Goal: Task Accomplishment & Management: Manage account settings

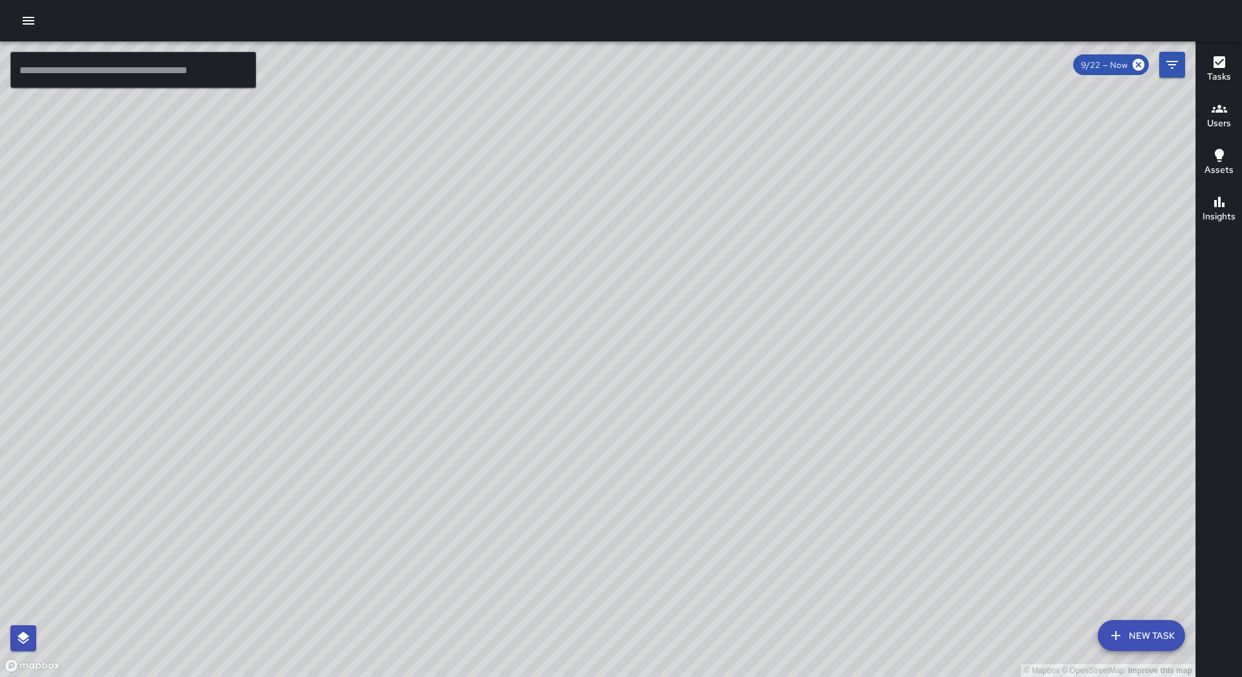
click at [19, 28] on button "button" at bounding box center [29, 21] width 26 height 26
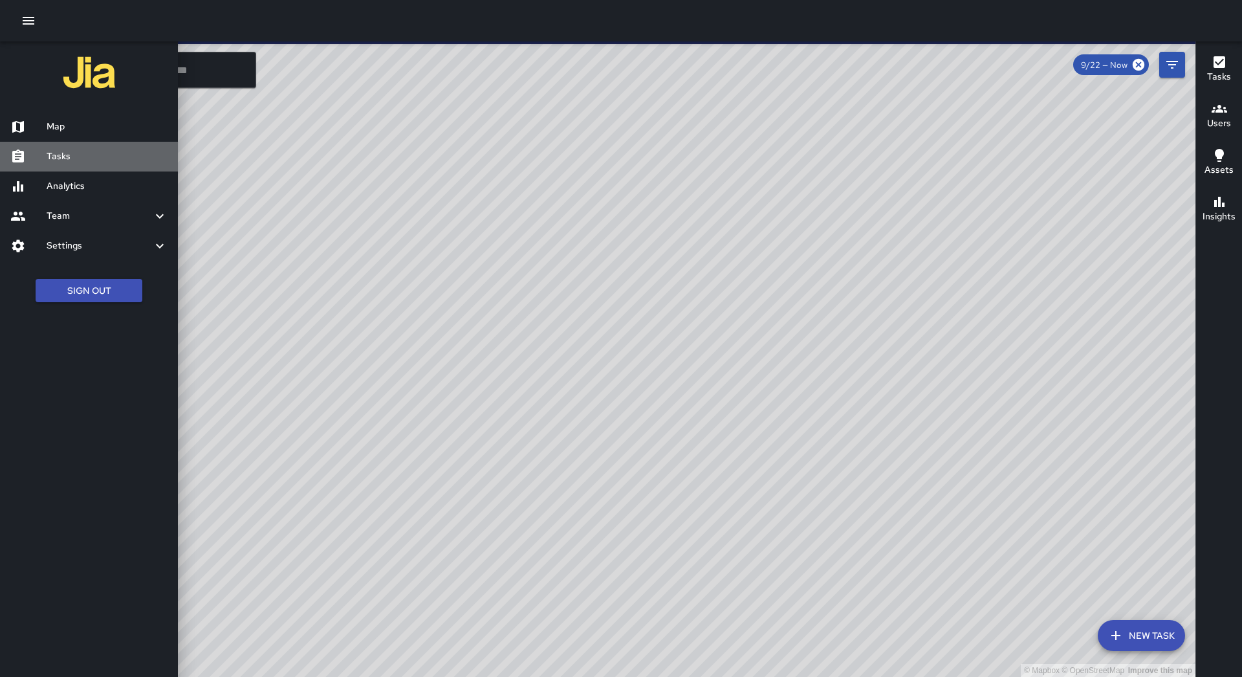
click at [78, 147] on div "Tasks" at bounding box center [89, 157] width 178 height 30
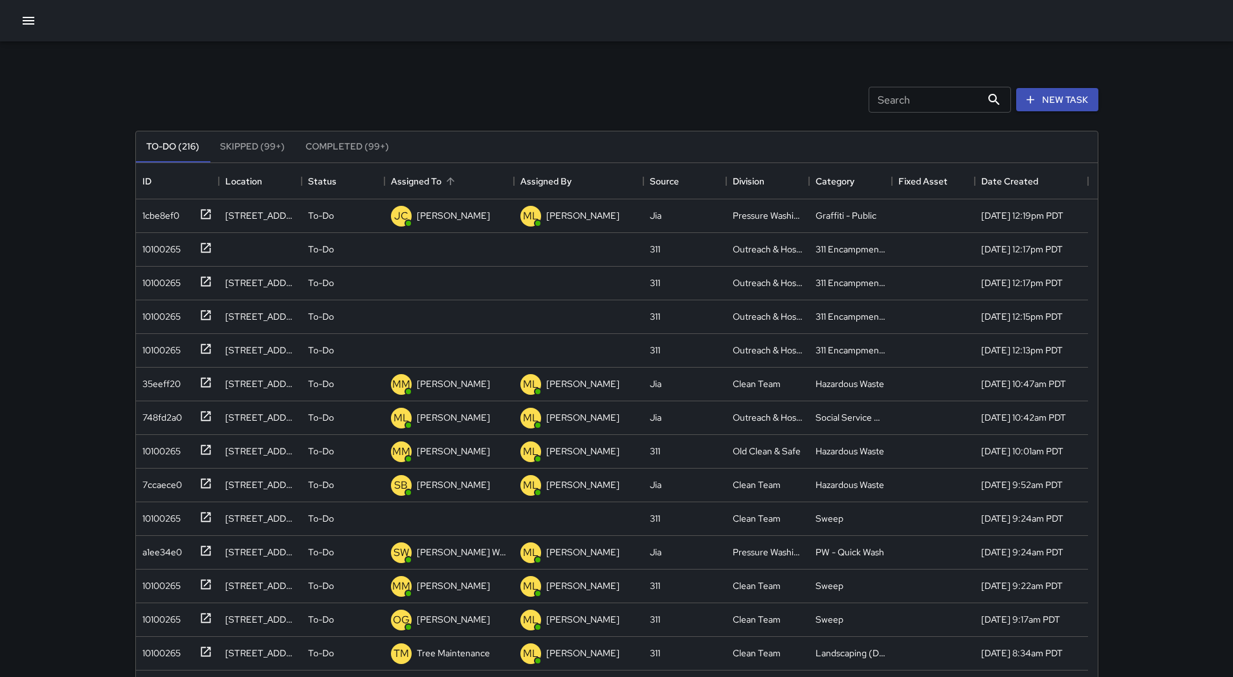
scroll to position [538, 952]
click at [445, 172] on div "Assigned To" at bounding box center [450, 181] width 18 height 18
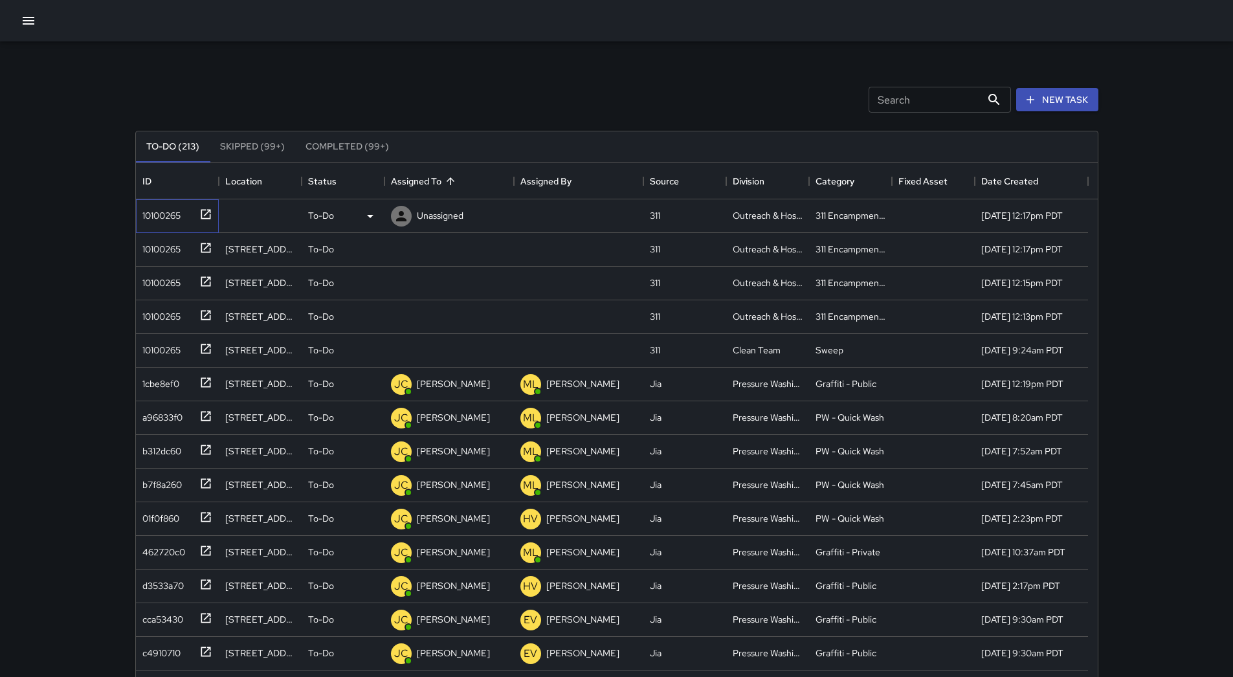
click at [143, 211] on div "10100265" at bounding box center [158, 213] width 43 height 18
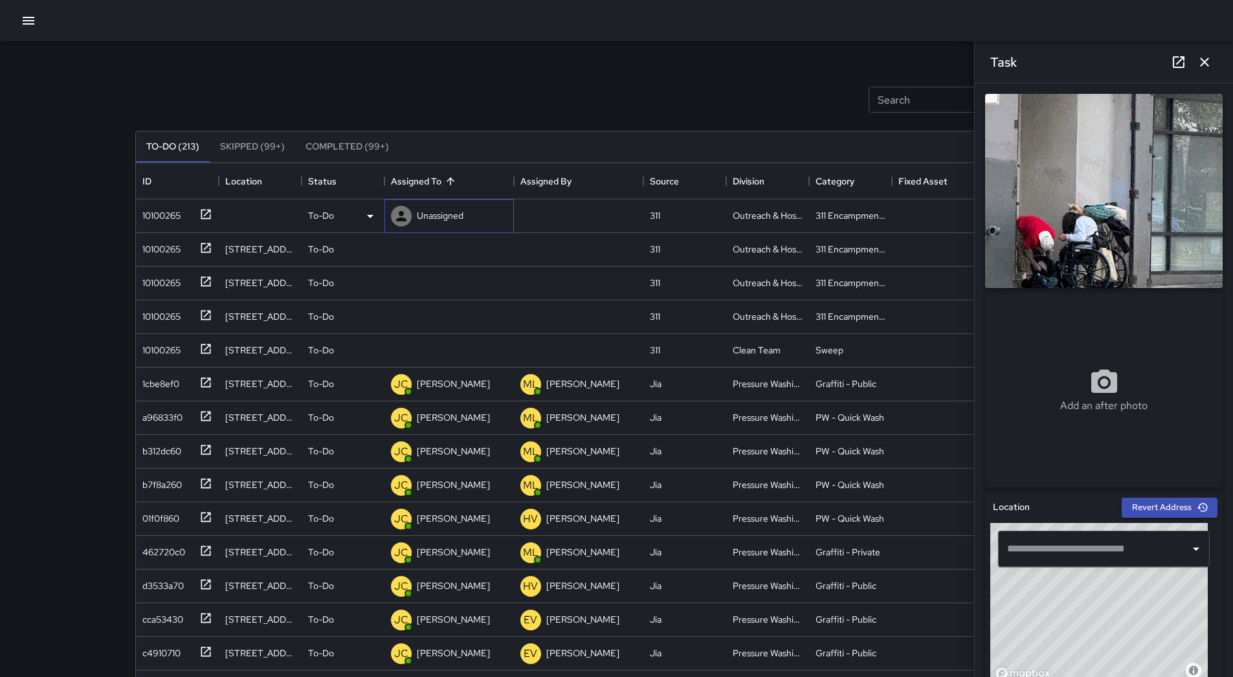
click at [435, 215] on p "Unassigned" at bounding box center [440, 215] width 47 height 13
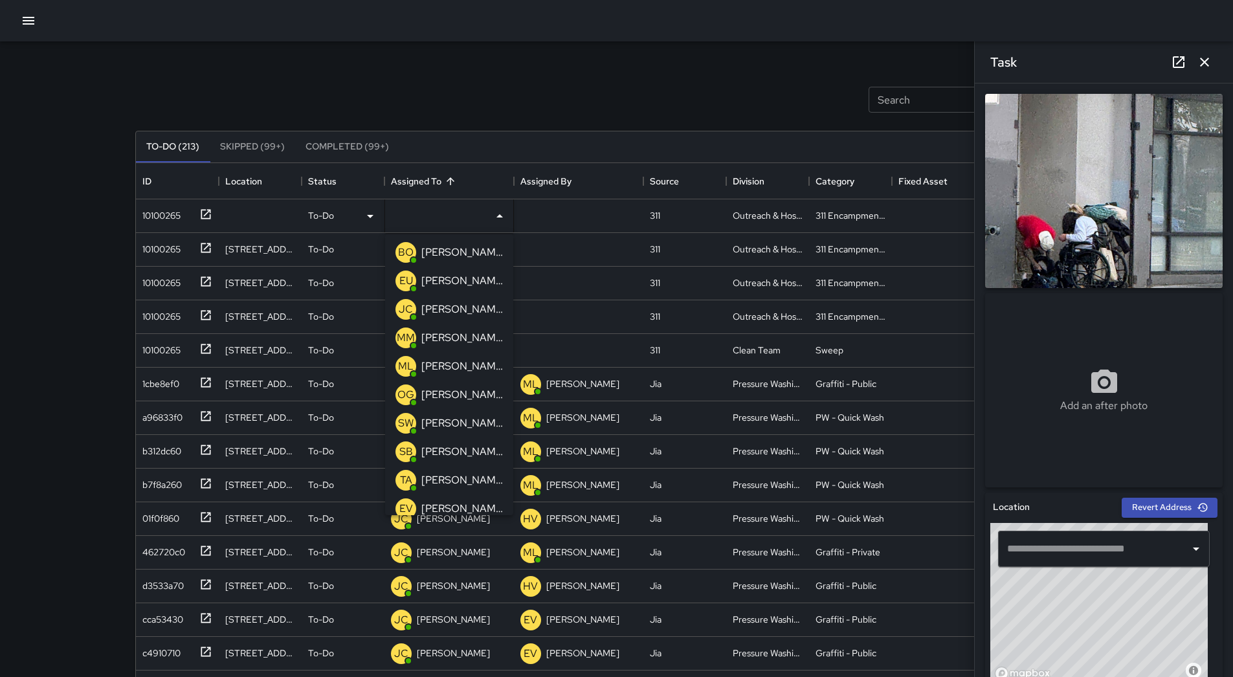
scroll to position [0, 0]
click at [452, 358] on div "[PERSON_NAME]" at bounding box center [462, 367] width 87 height 21
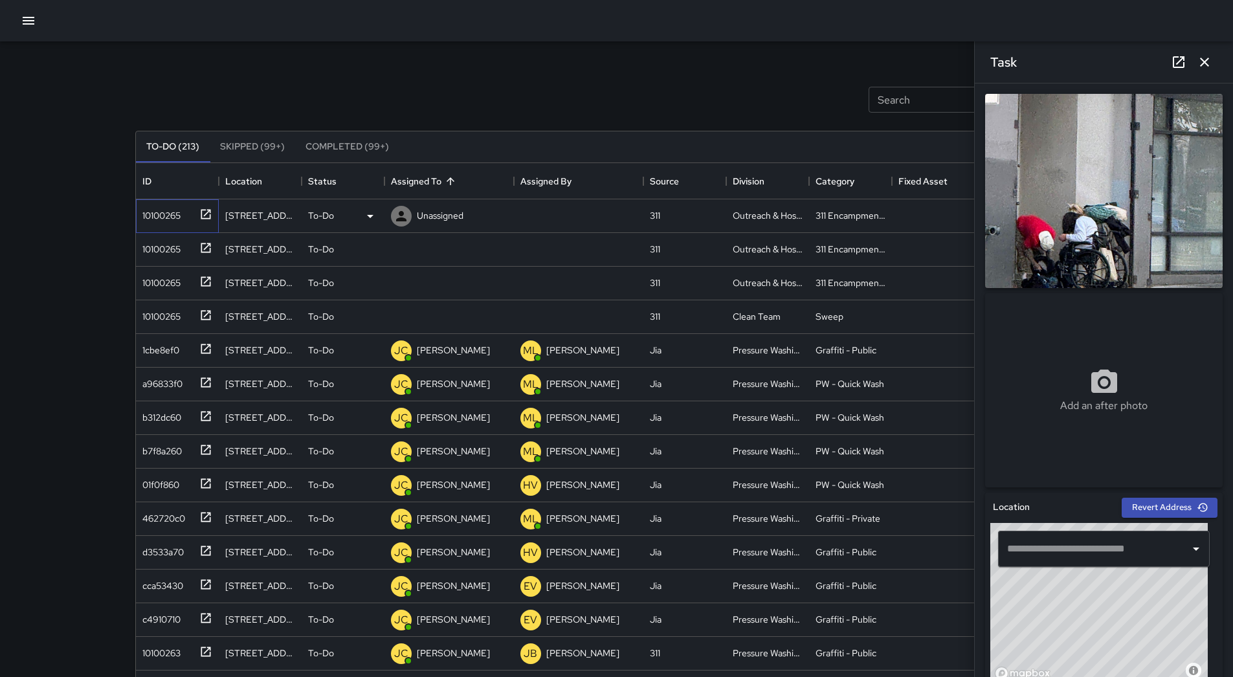
click at [162, 215] on div "10100265" at bounding box center [158, 213] width 43 height 18
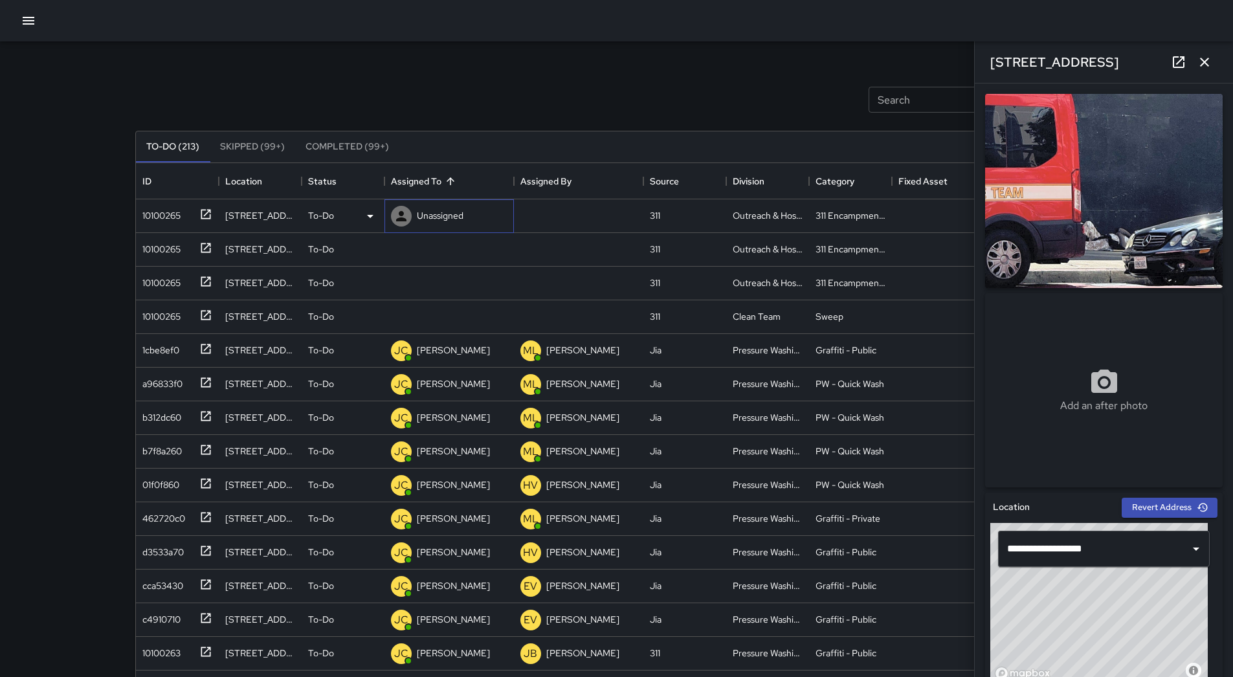
click at [445, 222] on p "Unassigned" at bounding box center [440, 215] width 47 height 13
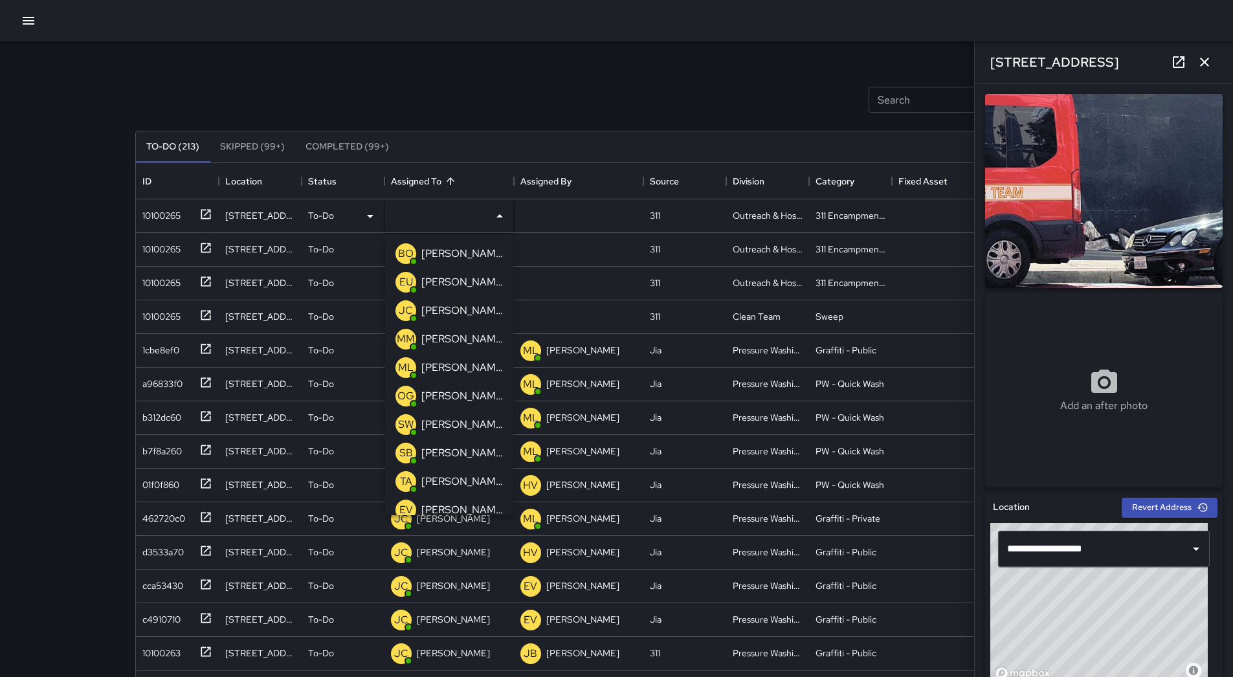
click at [458, 372] on p "[PERSON_NAME]" at bounding box center [462, 368] width 82 height 16
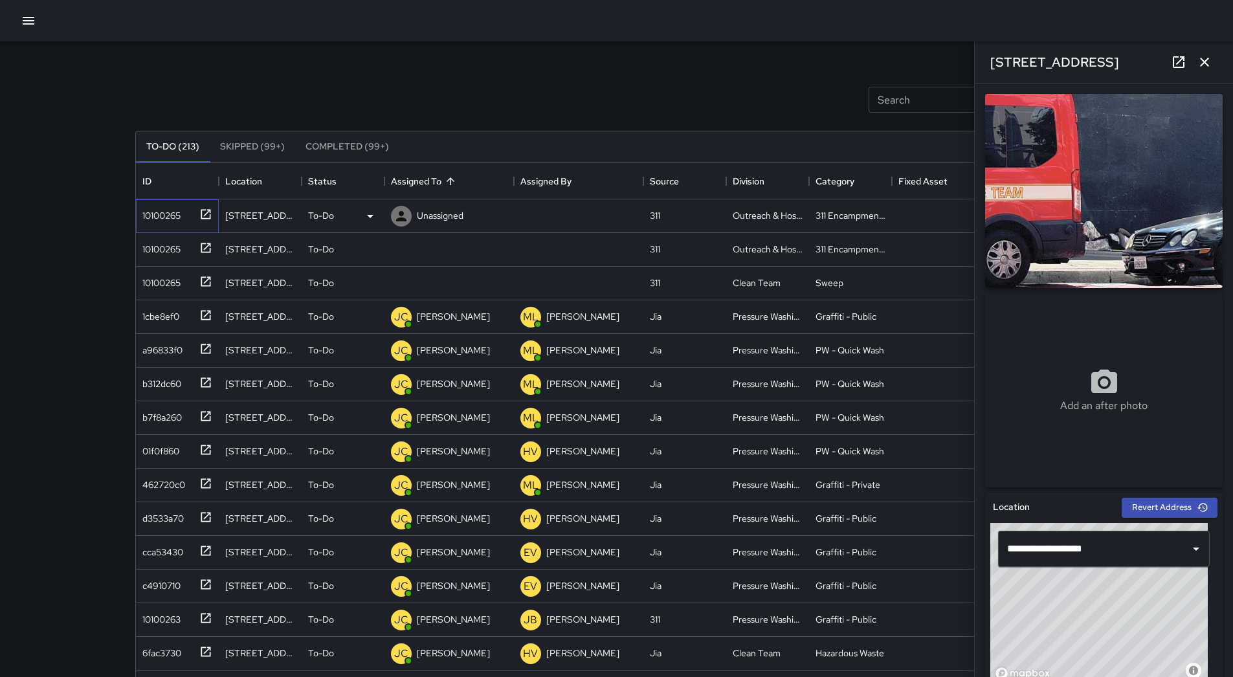
click at [158, 209] on div "10100265" at bounding box center [158, 213] width 43 height 18
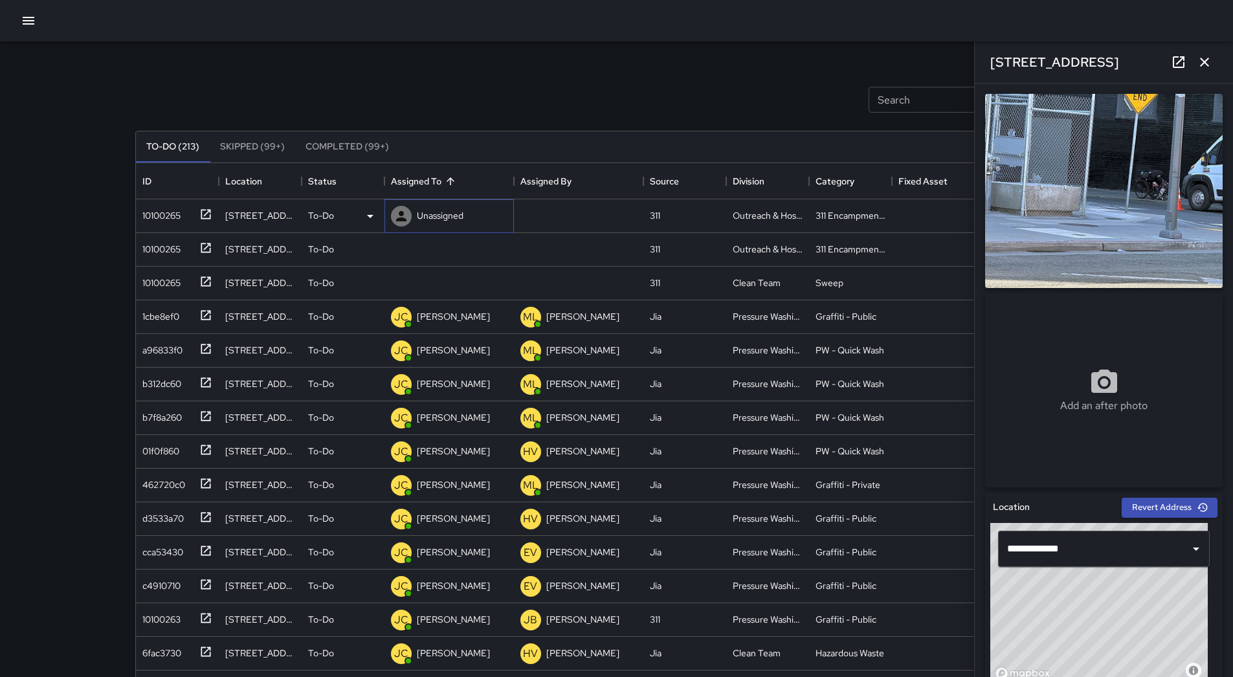
click at [450, 206] on div "Unassigned" at bounding box center [440, 215] width 52 height 18
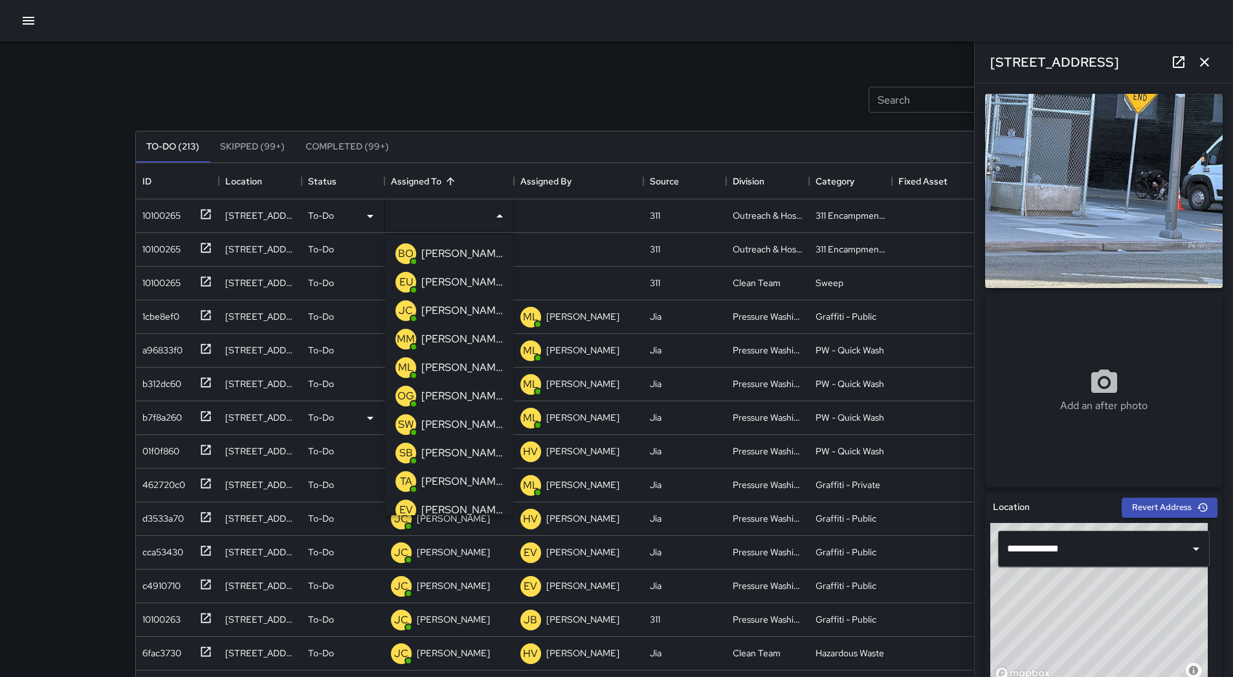
click at [456, 368] on p "[PERSON_NAME]" at bounding box center [462, 368] width 82 height 16
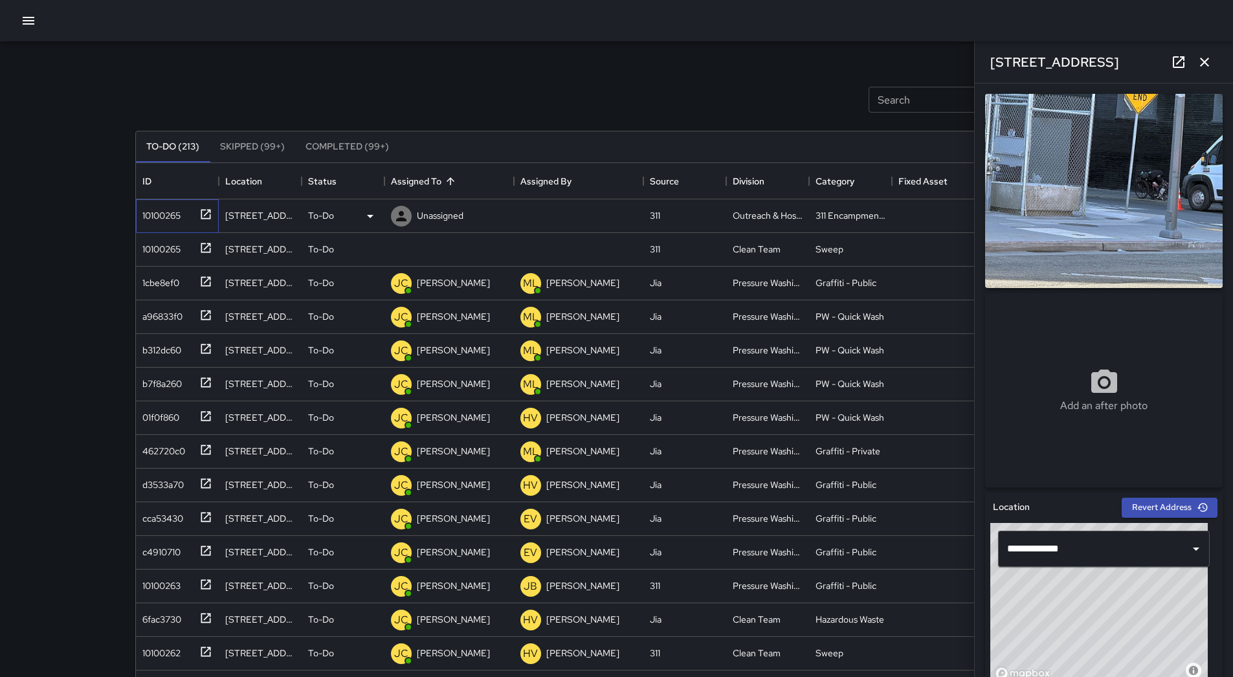
click at [159, 214] on div "10100265" at bounding box center [158, 213] width 43 height 18
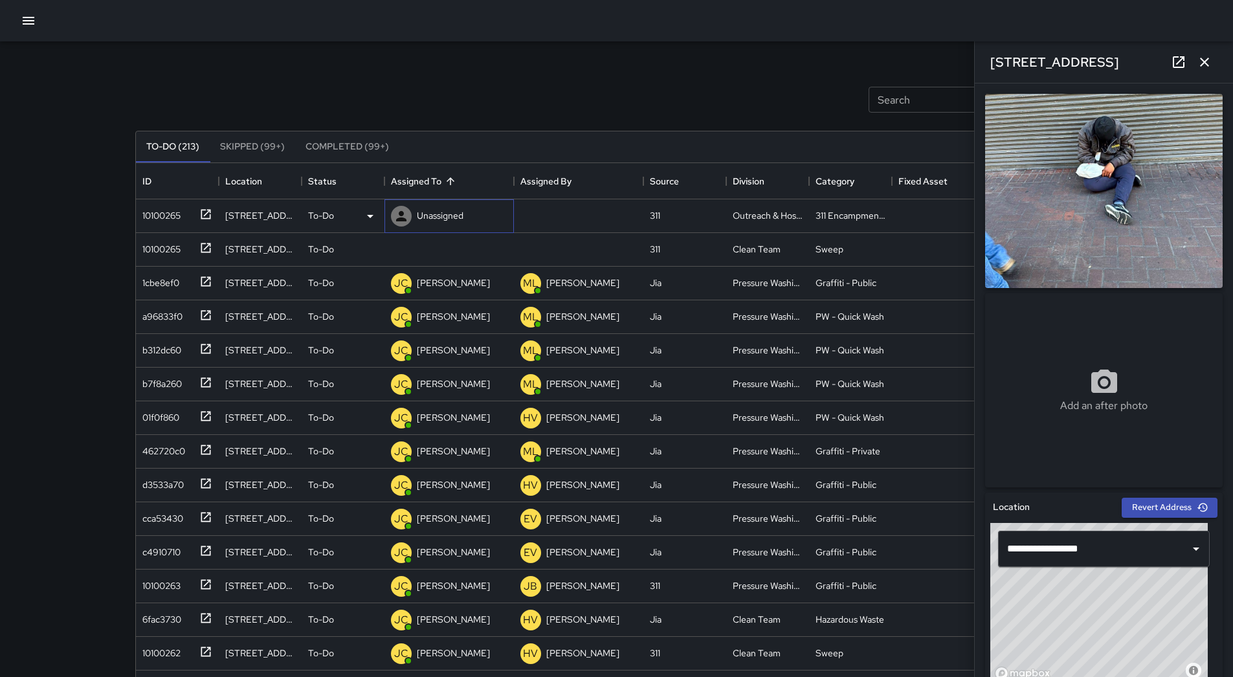
click at [450, 219] on p "Unassigned" at bounding box center [440, 215] width 47 height 13
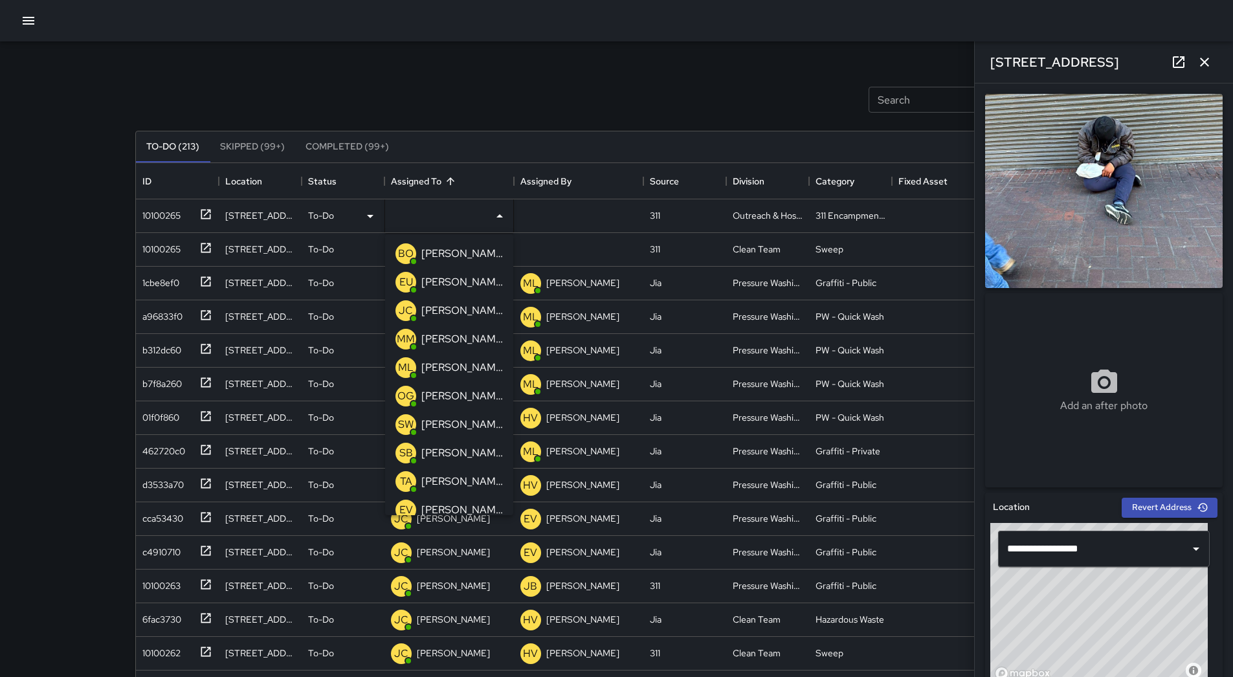
click at [454, 360] on p "[PERSON_NAME]" at bounding box center [462, 368] width 82 height 16
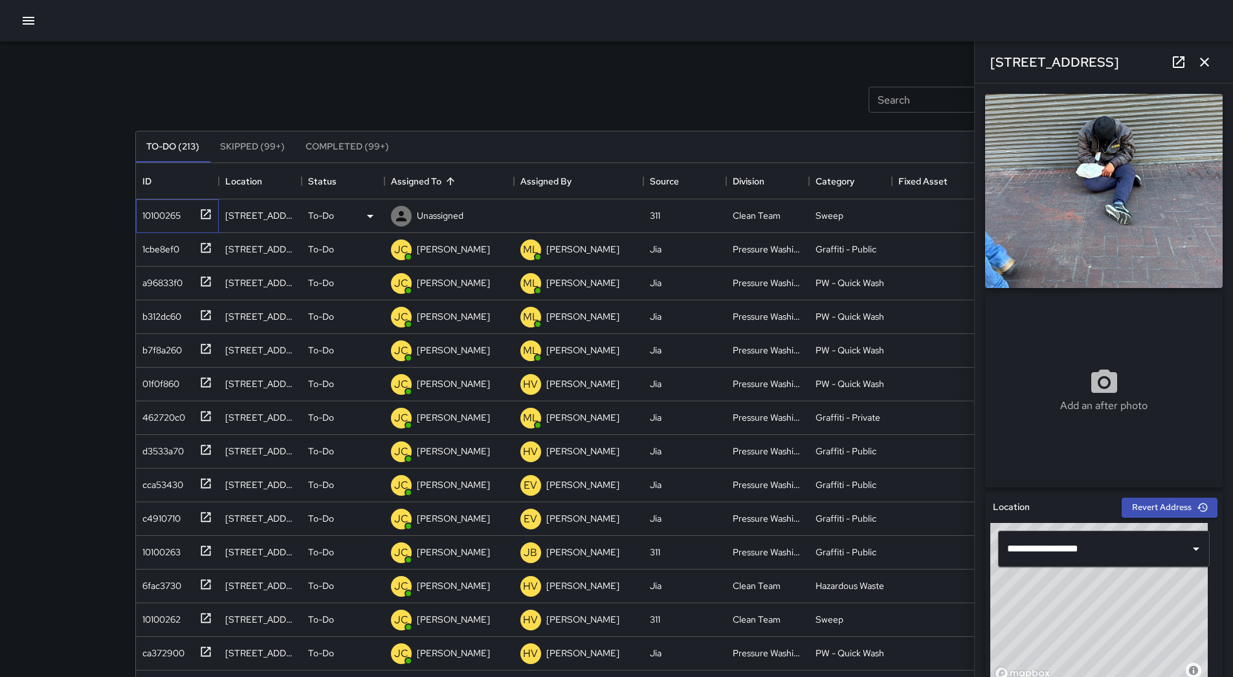
click at [152, 218] on div "10100265" at bounding box center [158, 213] width 43 height 18
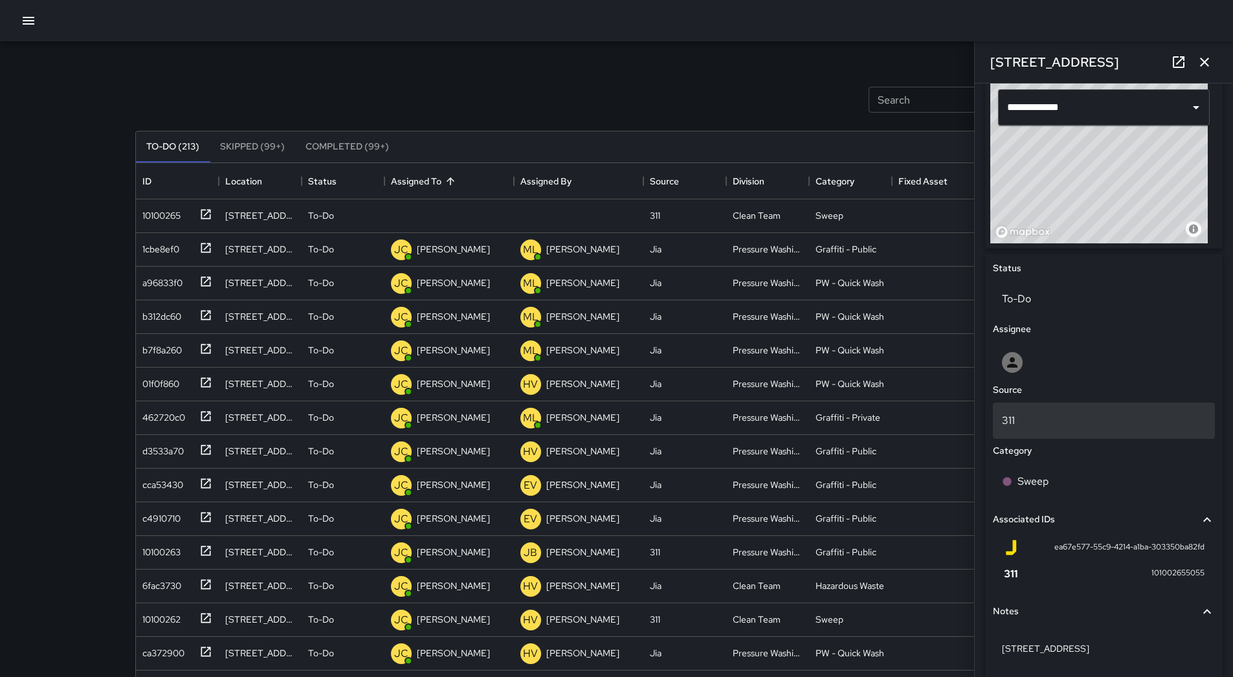
scroll to position [453, 0]
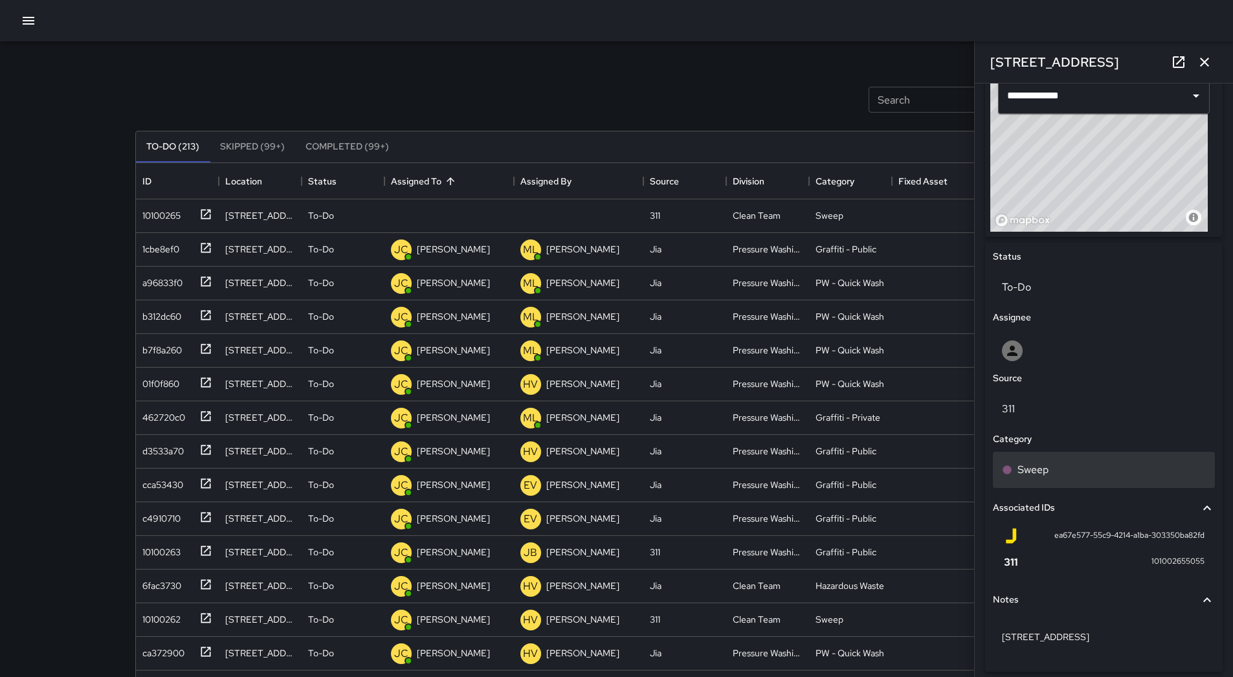
click at [1073, 466] on div "Sweep" at bounding box center [1104, 470] width 204 height 16
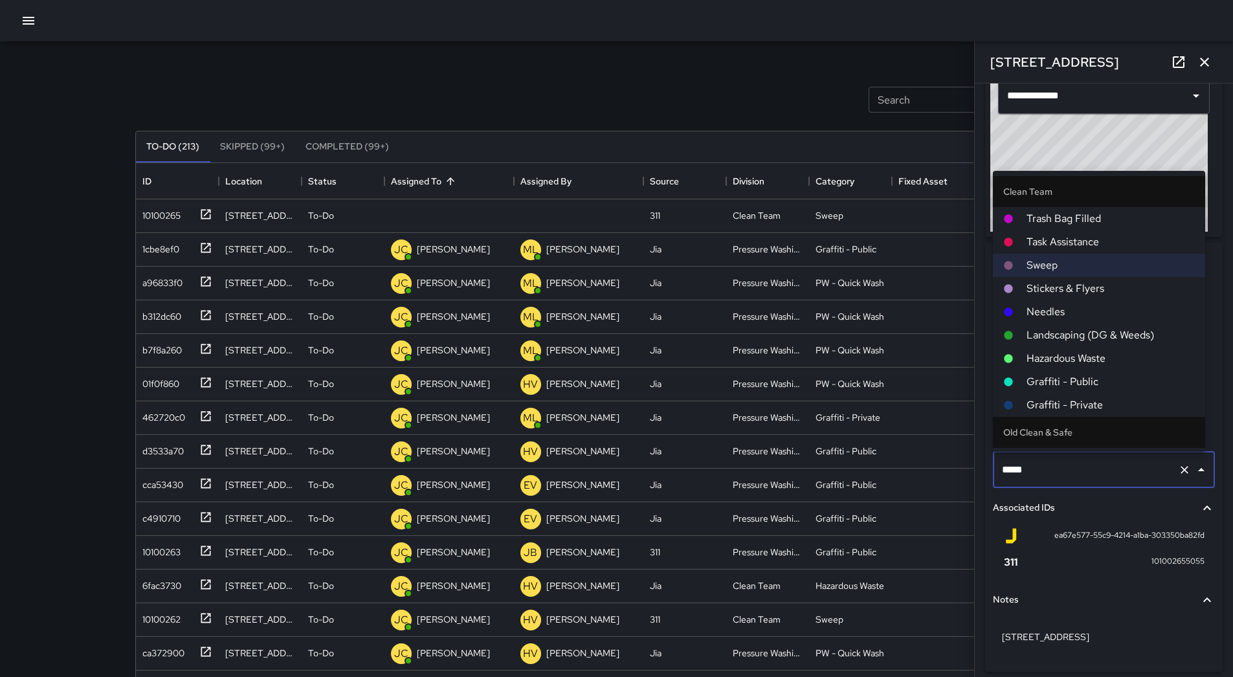
click at [1086, 361] on span "Hazardous Waste" at bounding box center [1110, 359] width 168 height 16
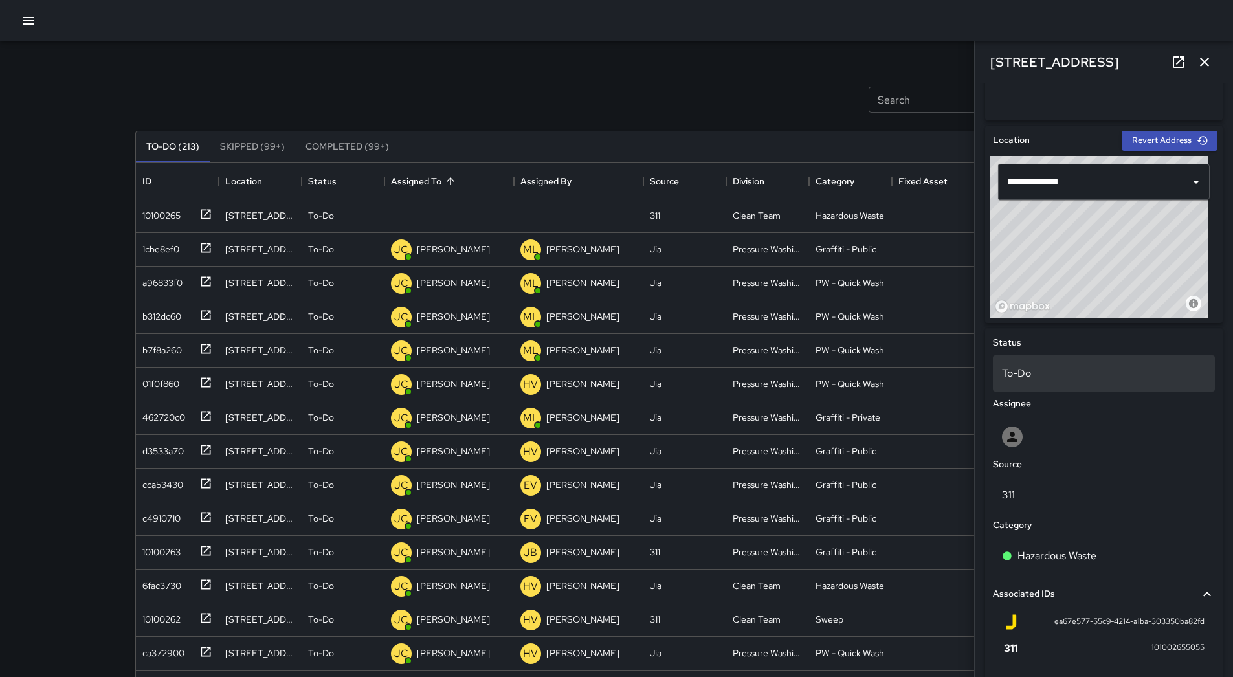
scroll to position [194, 0]
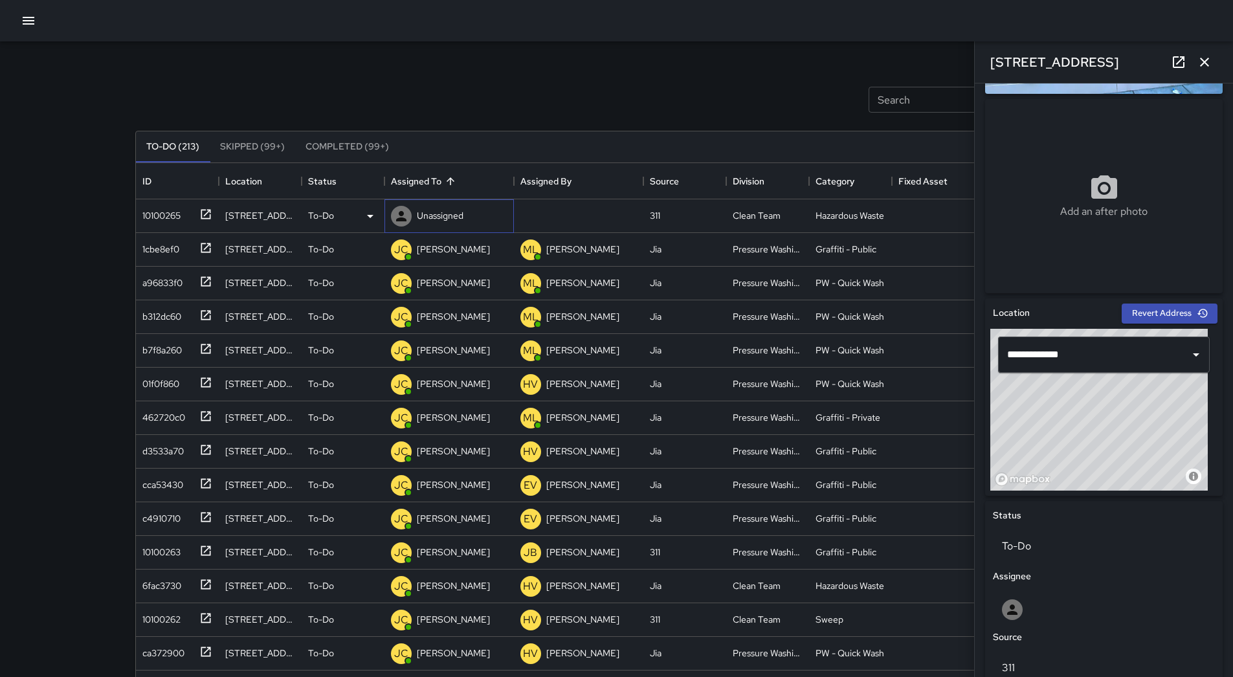
click at [452, 219] on p "Unassigned" at bounding box center [440, 215] width 47 height 13
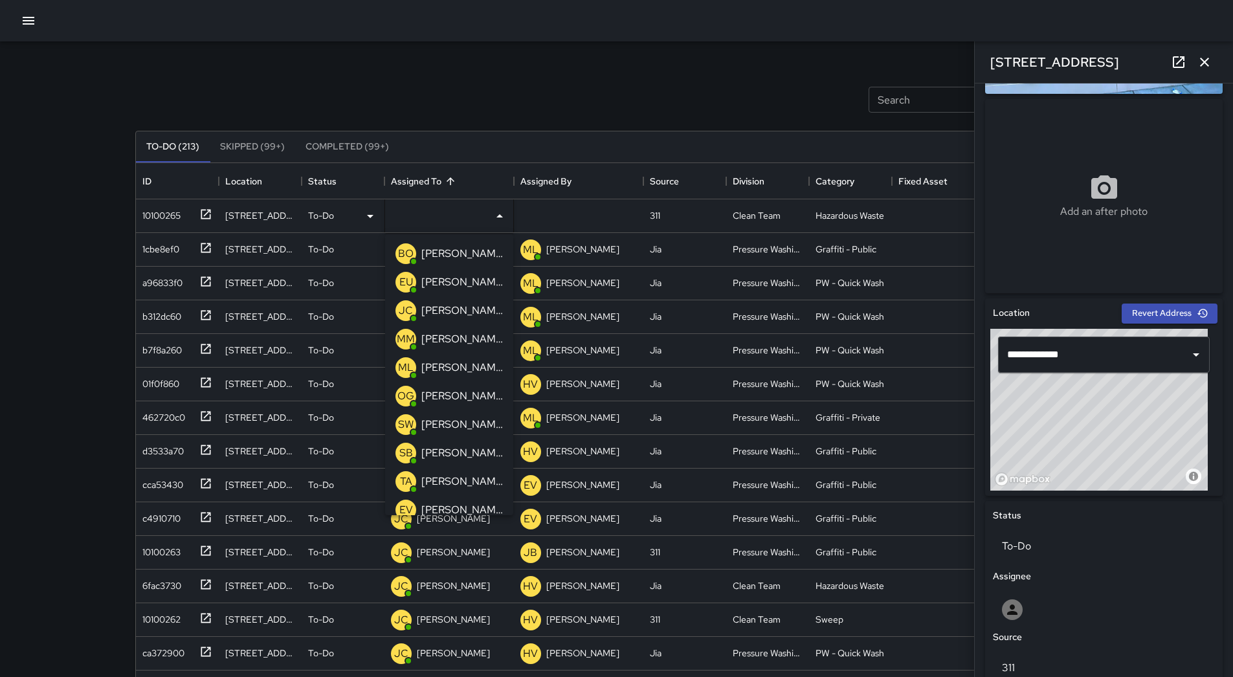
click at [458, 254] on p "[PERSON_NAME] Overall" at bounding box center [462, 254] width 82 height 16
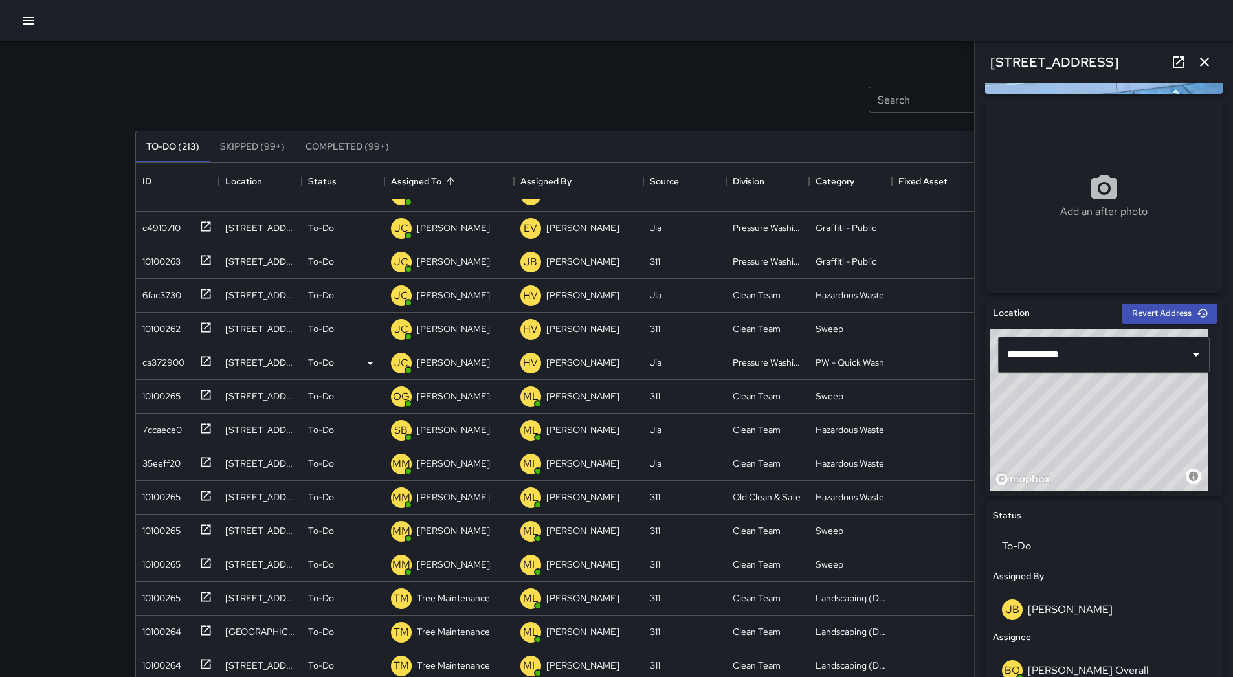
scroll to position [259, 0]
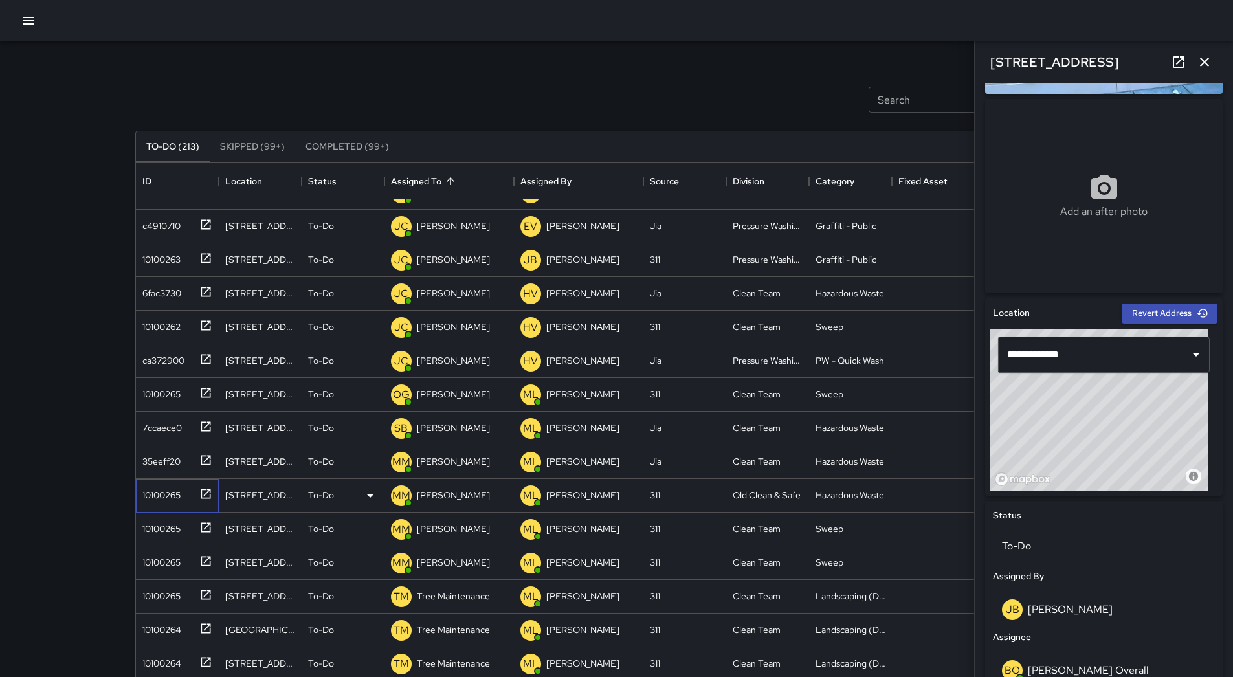
click at [170, 491] on div "10100265" at bounding box center [158, 492] width 43 height 18
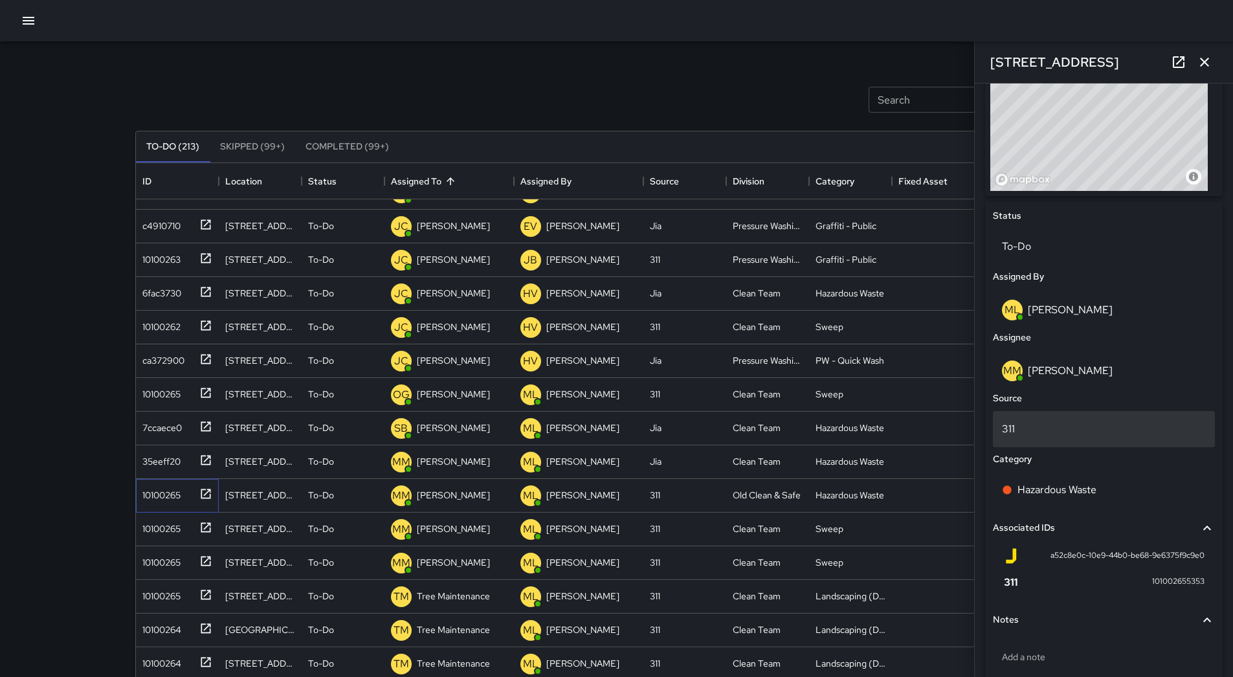
scroll to position [547, 0]
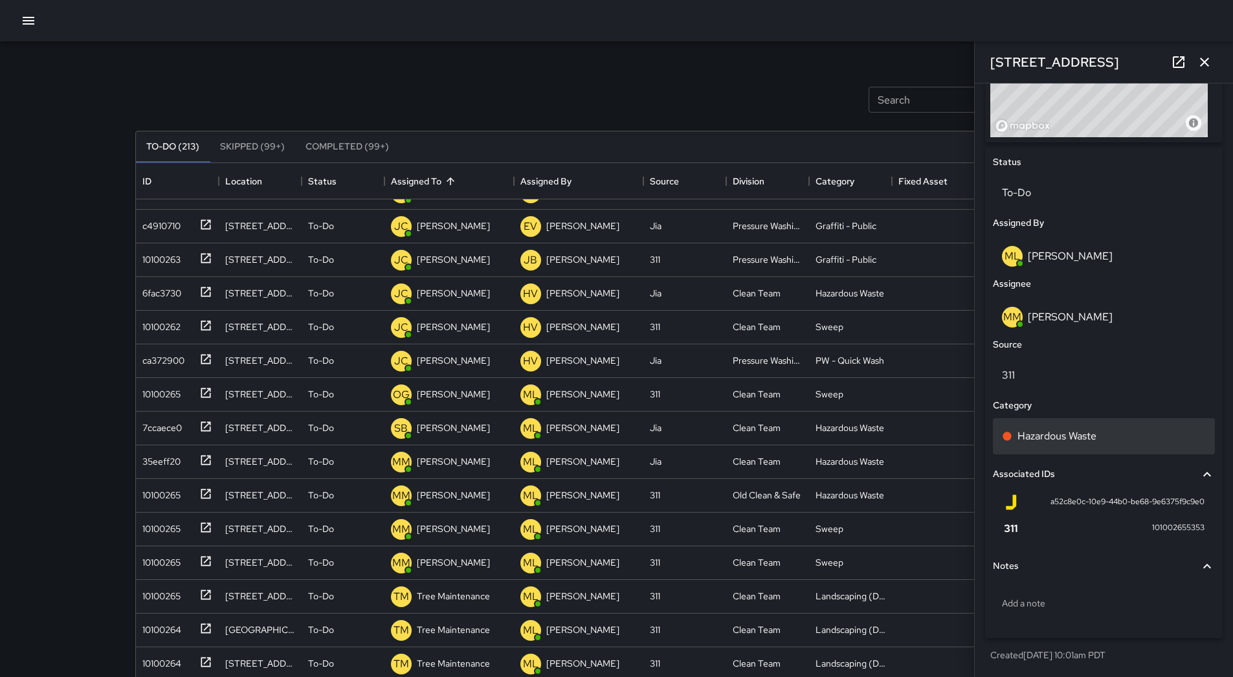
click at [1110, 439] on div "Hazardous Waste" at bounding box center [1104, 436] width 204 height 16
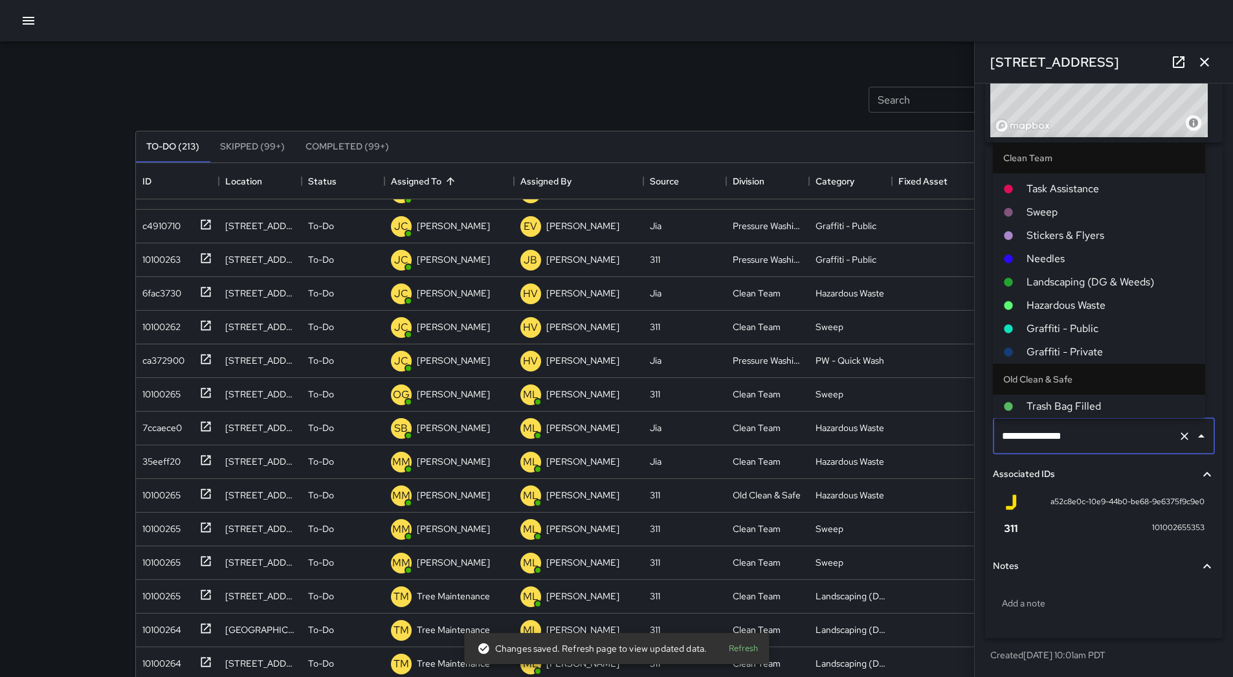
scroll to position [0, 0]
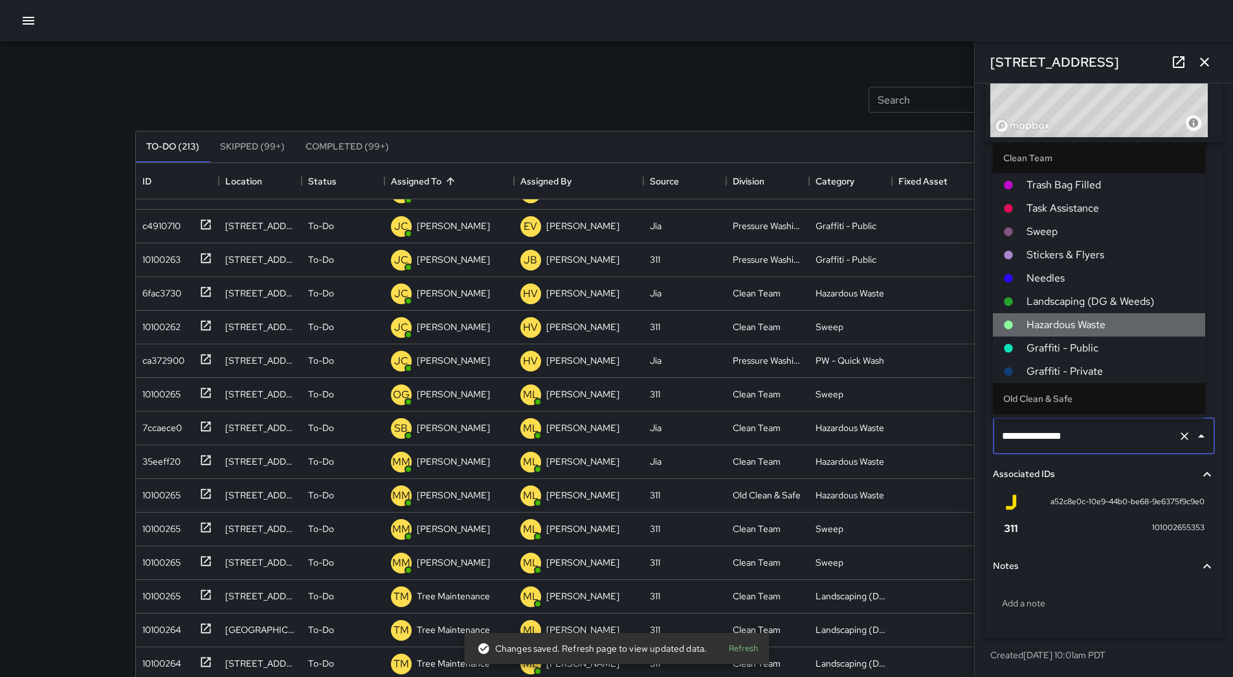
click at [1104, 318] on span "Hazardous Waste" at bounding box center [1110, 325] width 168 height 16
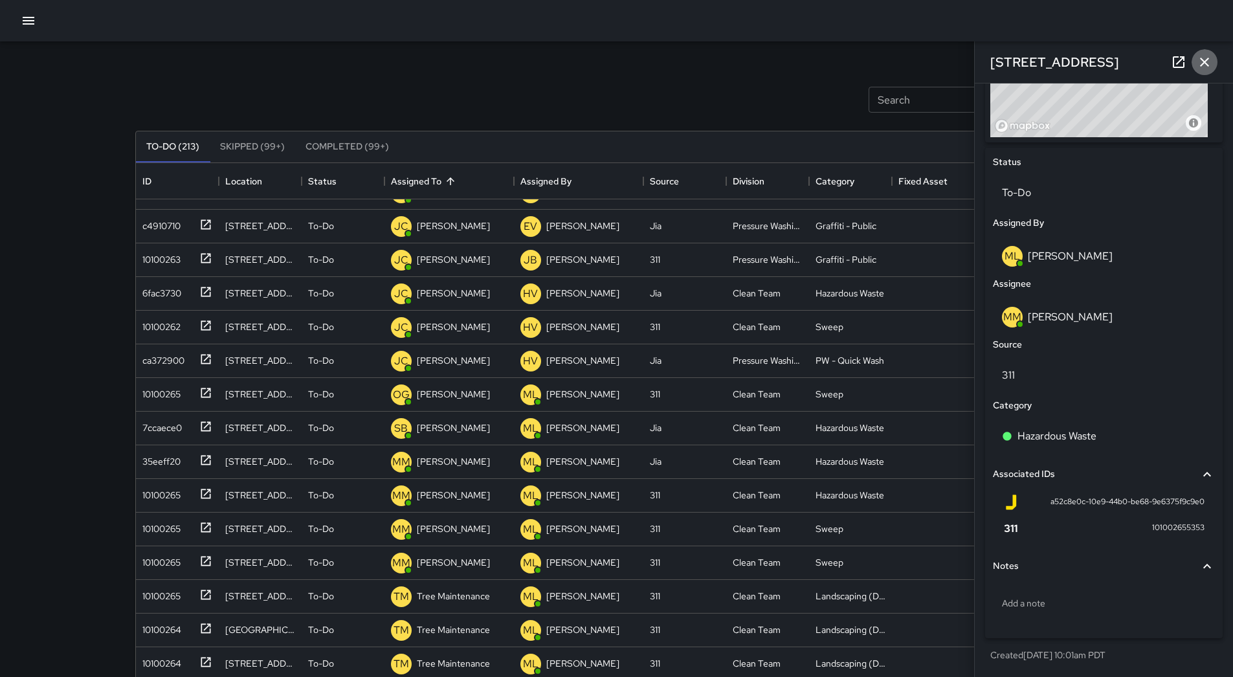
click at [1202, 57] on icon "button" at bounding box center [1204, 62] width 16 height 16
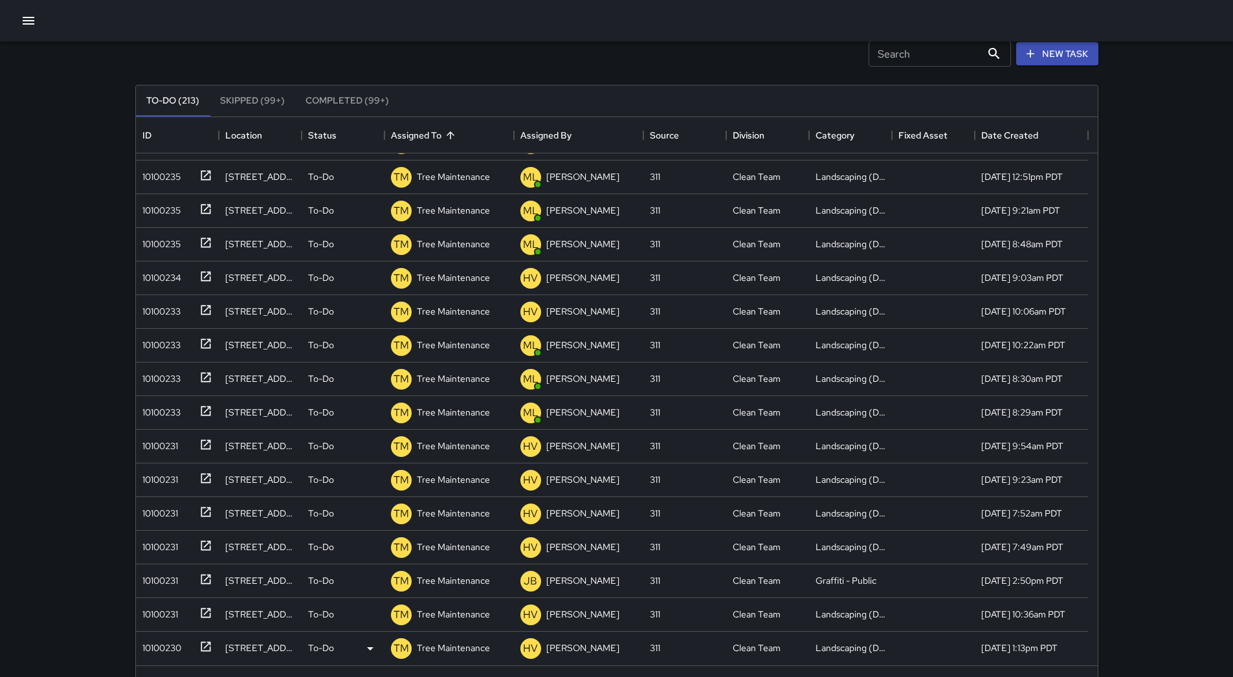
scroll to position [87, 0]
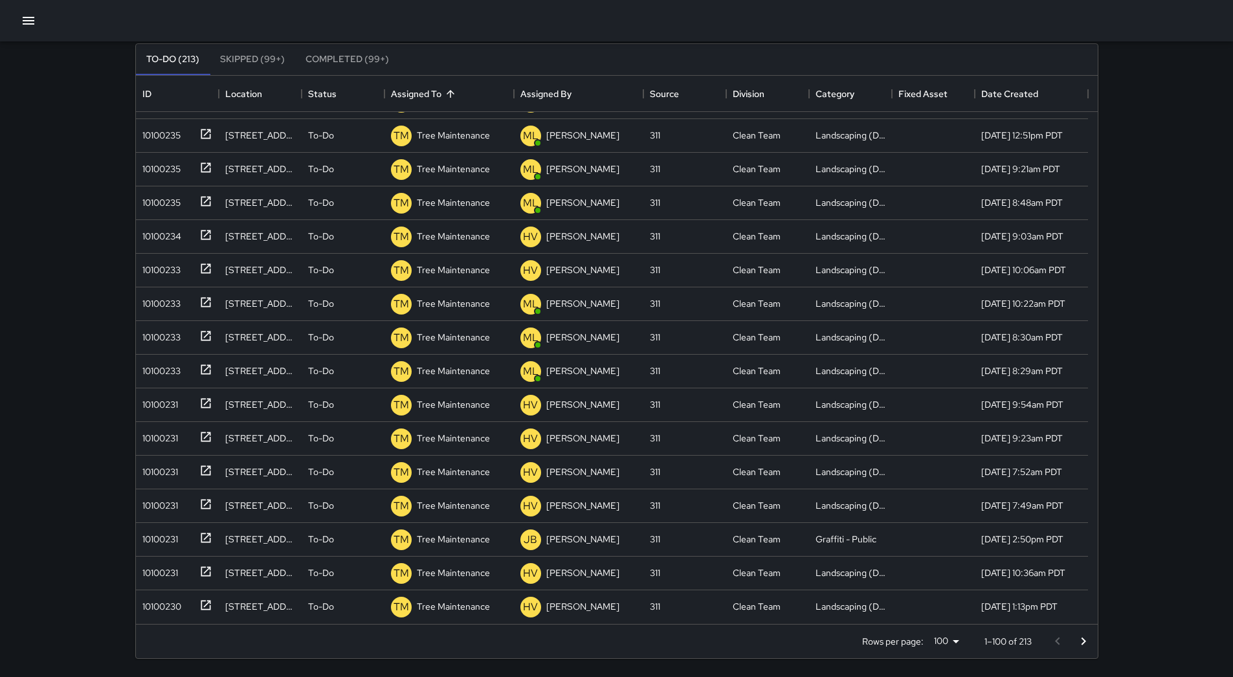
click at [1079, 645] on icon "Go to next page" at bounding box center [1083, 642] width 16 height 16
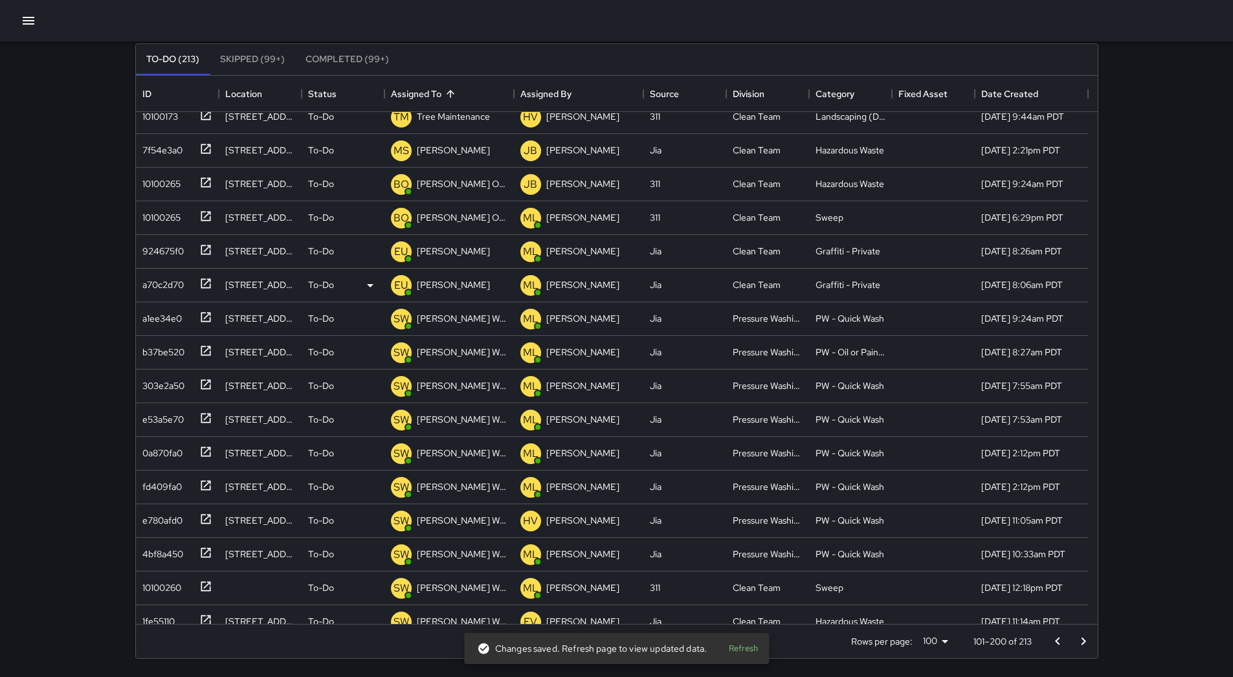
scroll to position [2659, 0]
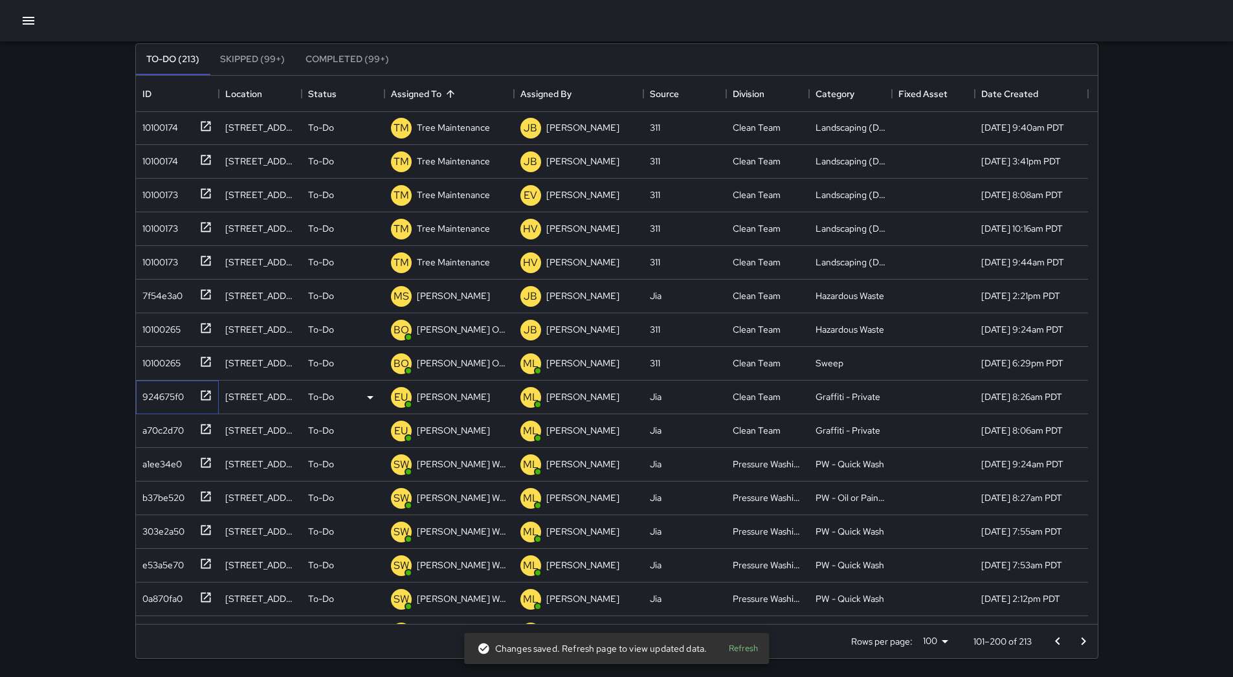
click at [181, 403] on div "924675f0" at bounding box center [160, 394] width 47 height 18
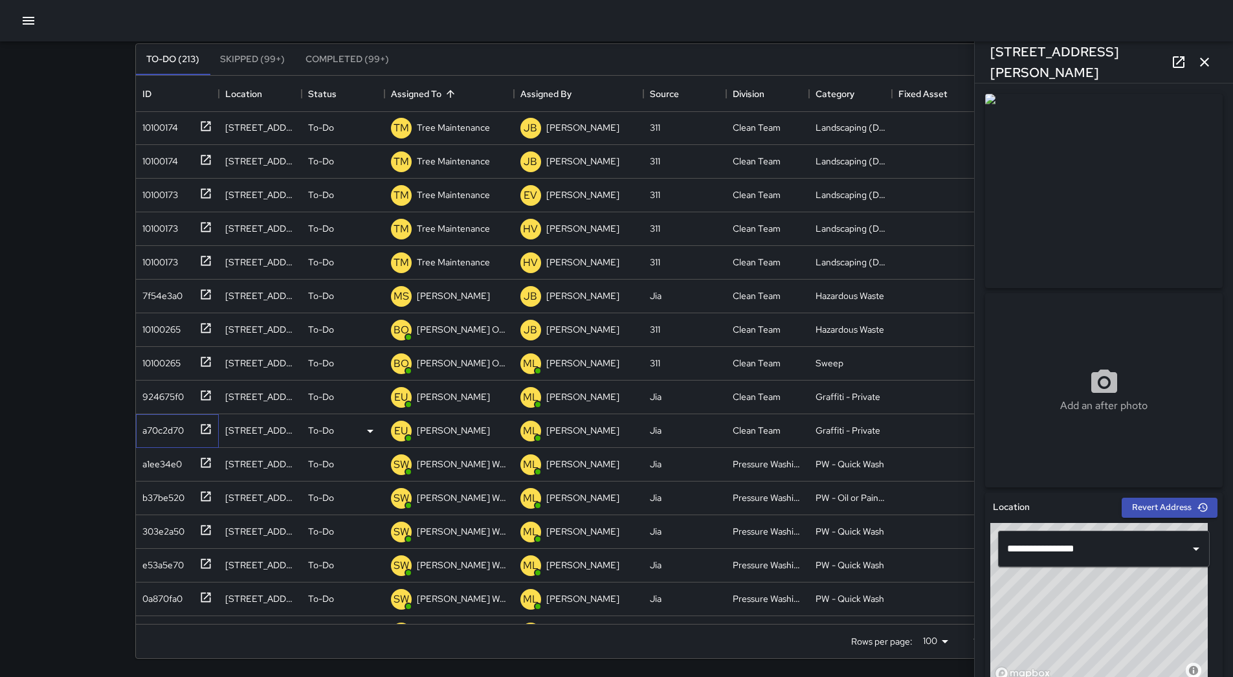
click at [179, 417] on div "a70c2d70" at bounding box center [174, 427] width 75 height 21
click at [170, 300] on div "7f54e3a0" at bounding box center [159, 293] width 45 height 18
click at [445, 294] on p "[PERSON_NAME]" at bounding box center [453, 295] width 73 height 13
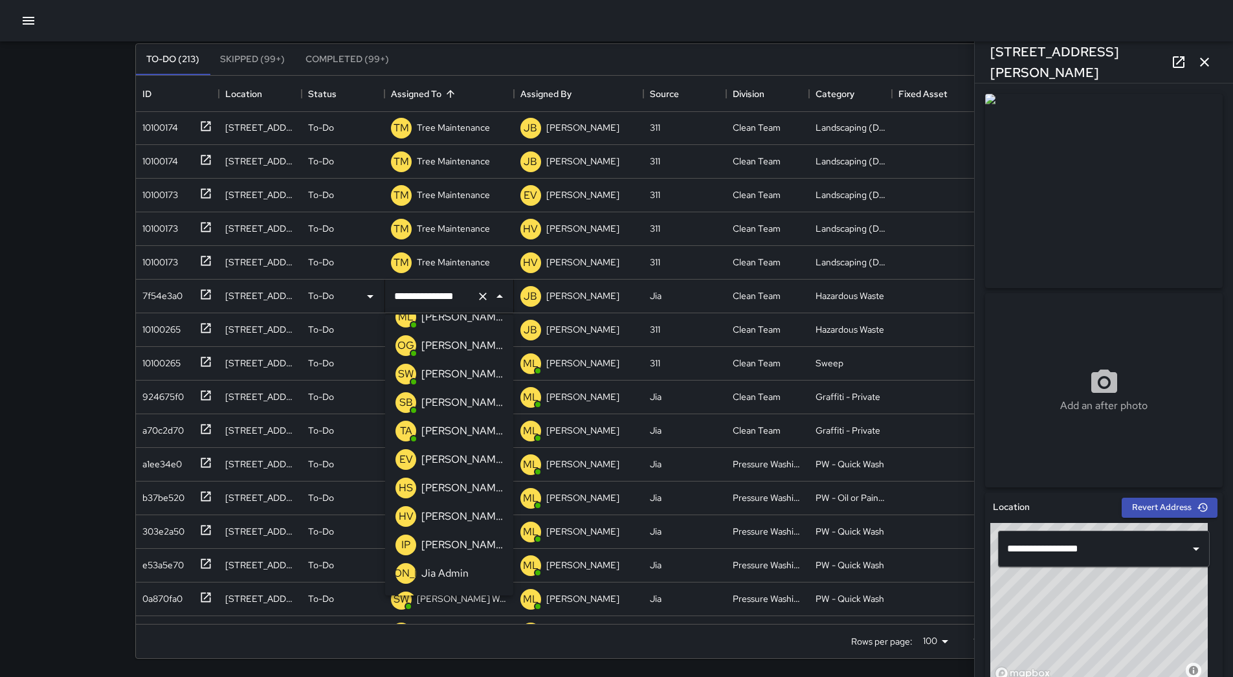
scroll to position [0, 0]
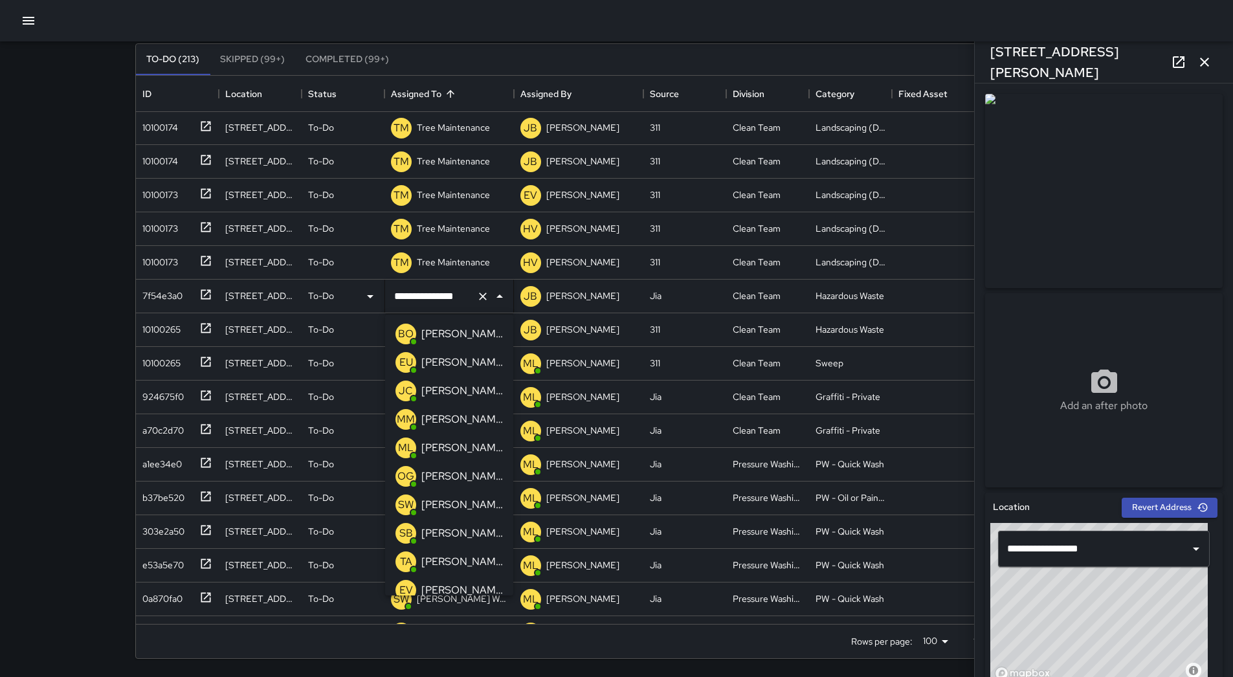
click at [452, 336] on p "[PERSON_NAME] Overall" at bounding box center [462, 334] width 82 height 16
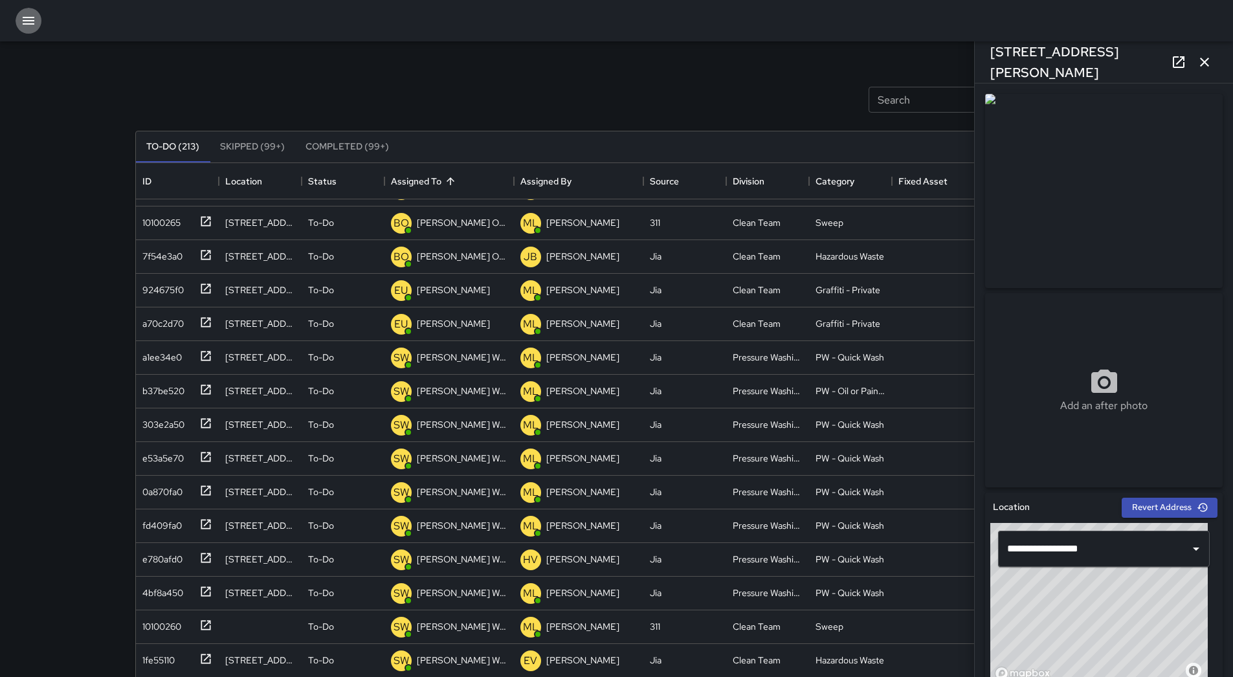
click at [36, 30] on button "button" at bounding box center [29, 21] width 26 height 26
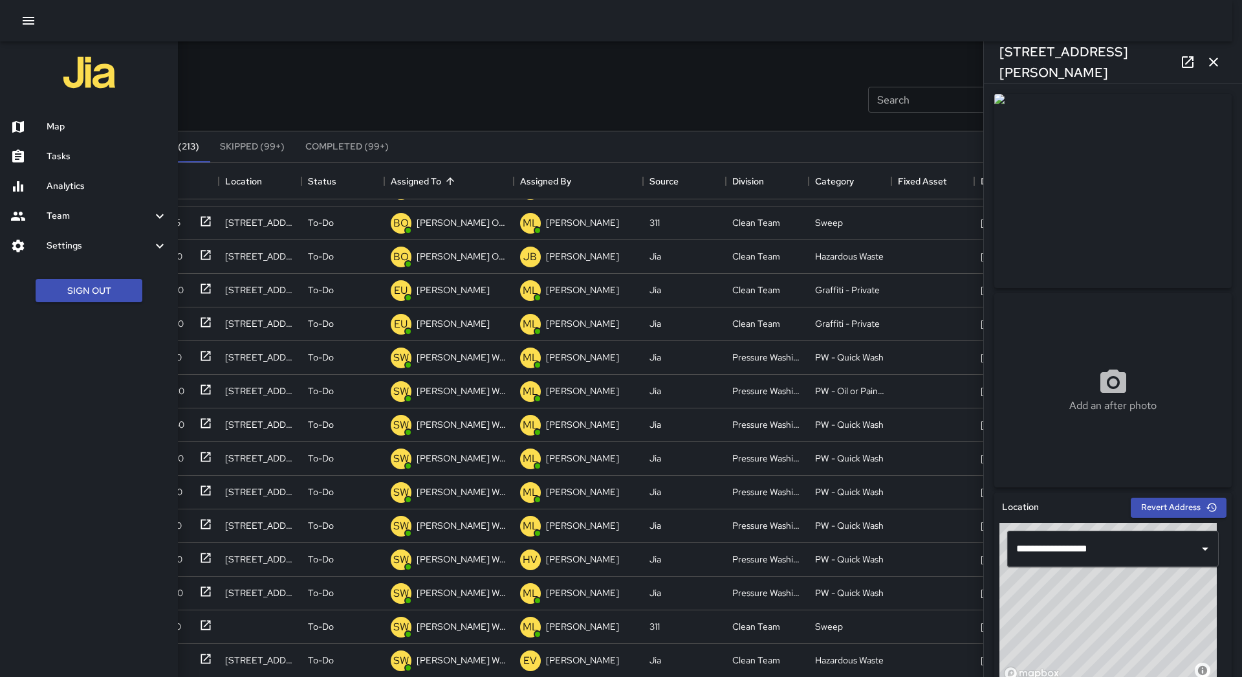
click at [61, 127] on h6 "Map" at bounding box center [107, 127] width 121 height 14
